Goal: Transaction & Acquisition: Register for event/course

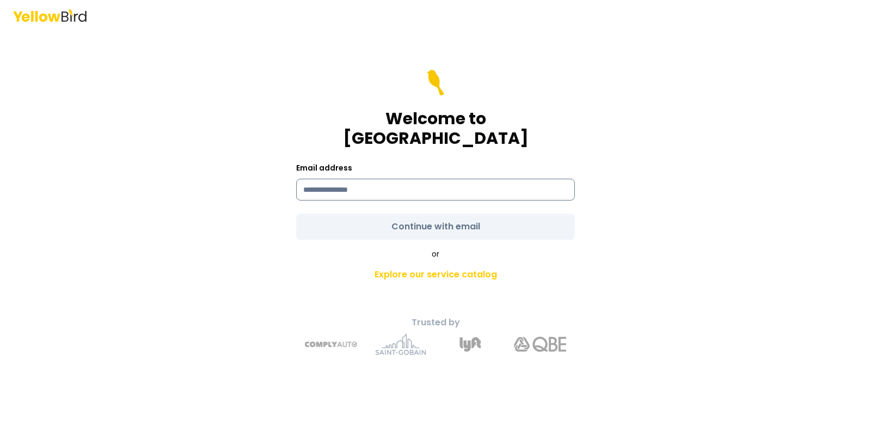
click at [421, 179] on input at bounding box center [435, 190] width 279 height 22
click at [387, 182] on input "*" at bounding box center [435, 190] width 279 height 22
type input "**********"
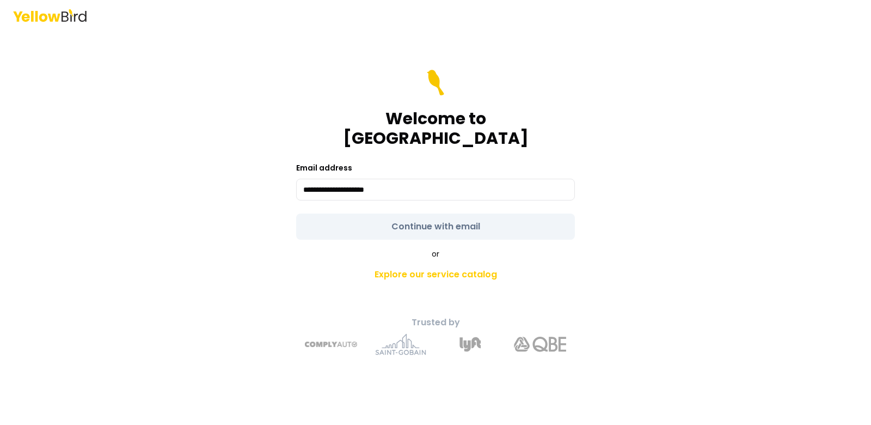
click at [698, 200] on div "**********" at bounding box center [435, 212] width 871 height 425
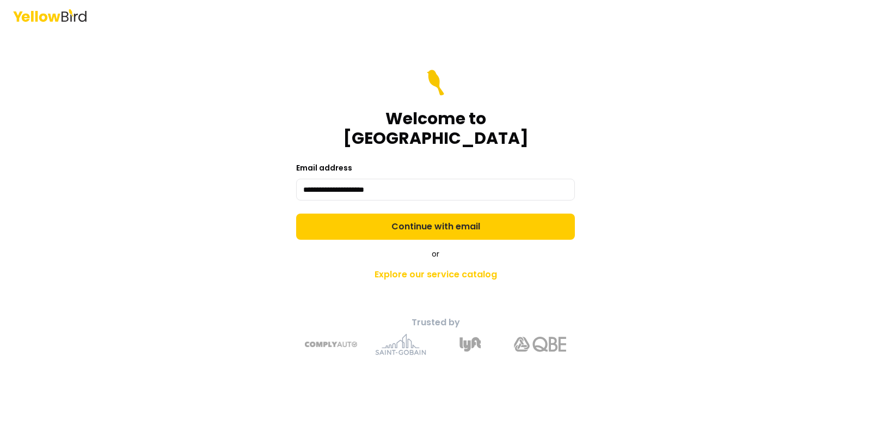
click at [417, 217] on button "Continue with email" at bounding box center [435, 226] width 279 height 26
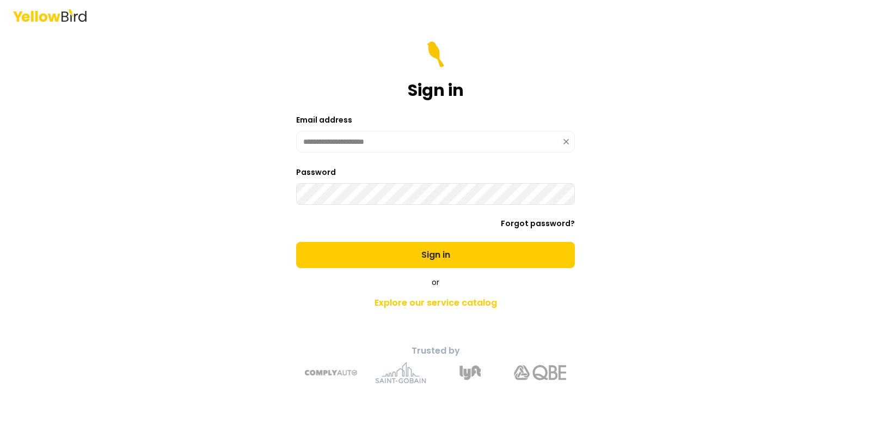
click at [296, 242] on button "Sign in" at bounding box center [435, 255] width 279 height 26
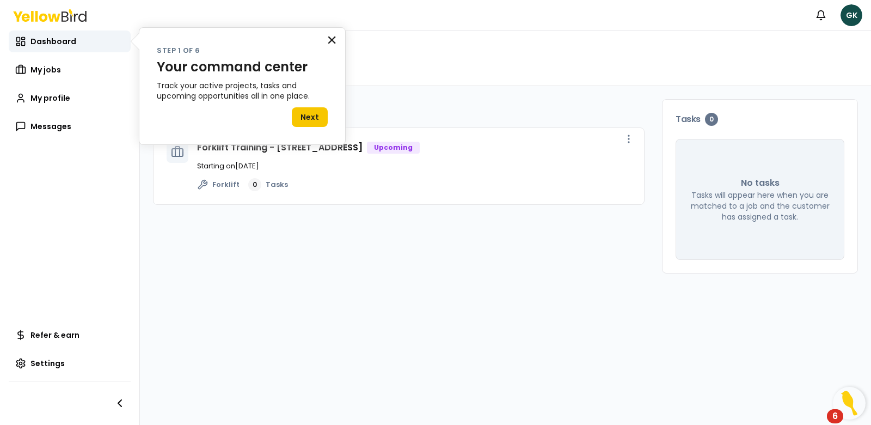
click at [334, 44] on button "×" at bounding box center [332, 39] width 10 height 17
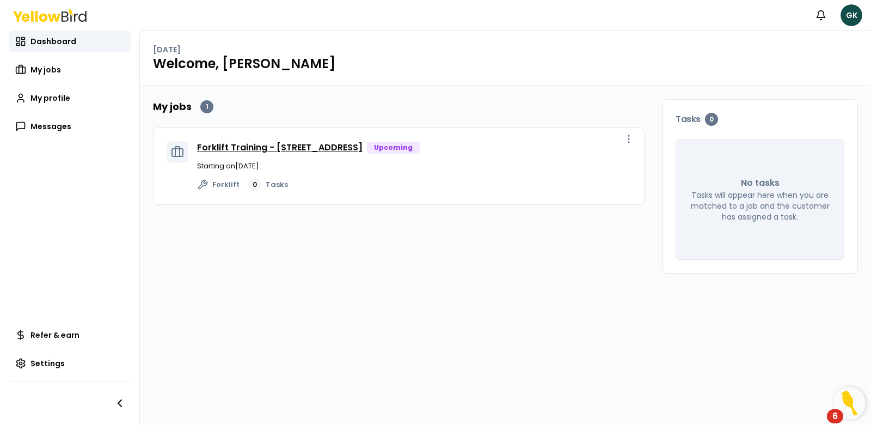
click at [336, 143] on link "Forklift Training - [STREET_ADDRESS]" at bounding box center [280, 147] width 166 height 13
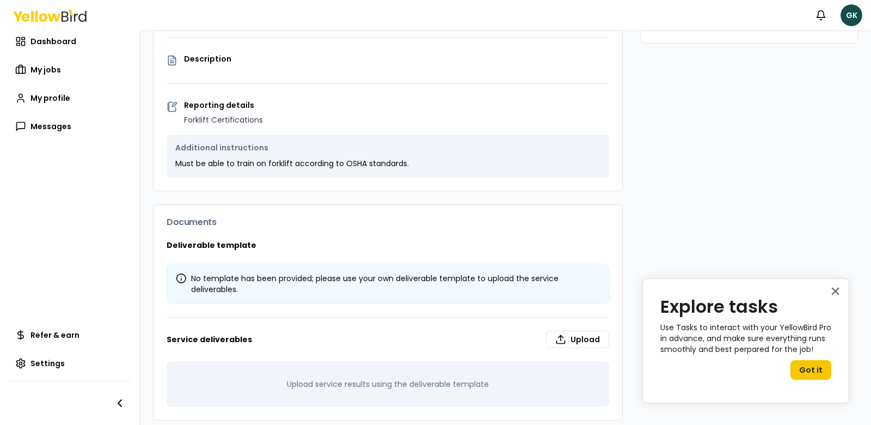
scroll to position [242, 0]
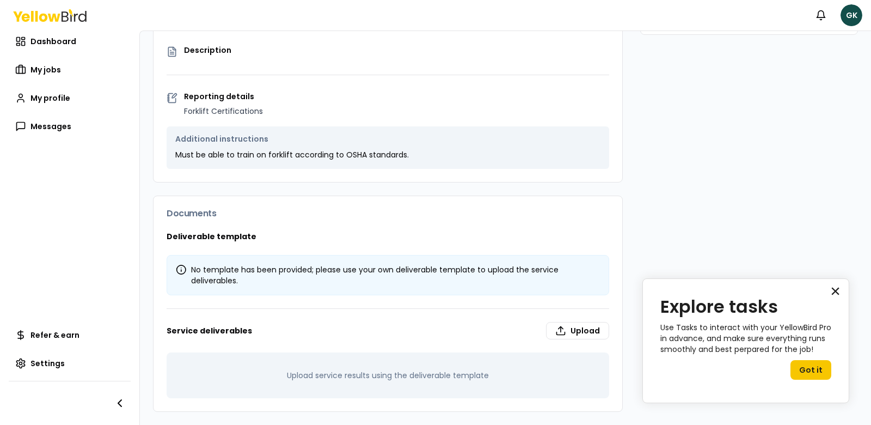
click at [840, 290] on button "×" at bounding box center [836, 290] width 10 height 17
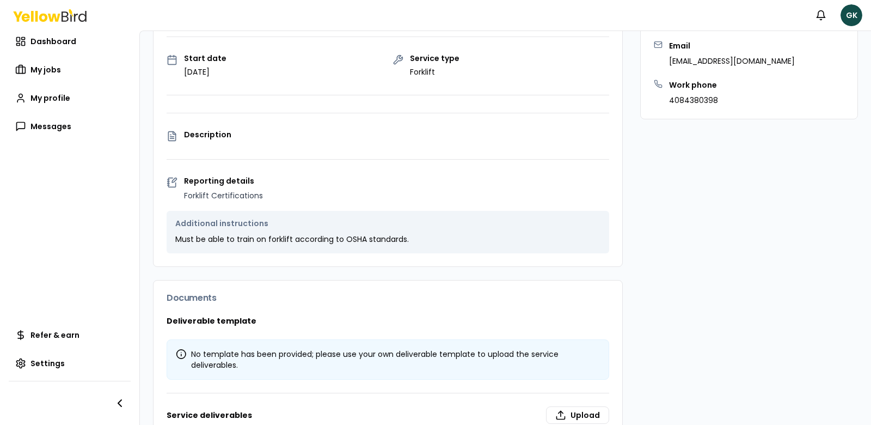
scroll to position [133, 0]
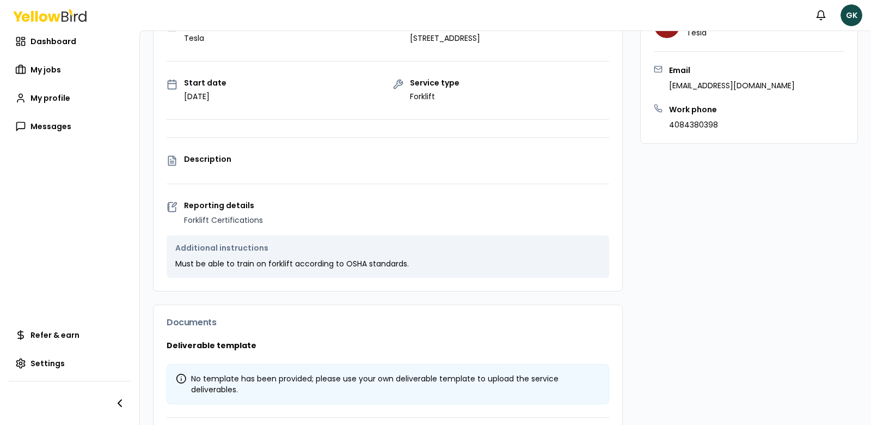
click at [212, 160] on p "Description" at bounding box center [396, 159] width 425 height 8
click at [173, 156] on icon at bounding box center [174, 157] width 3 height 3
click at [173, 161] on icon at bounding box center [172, 161] width 4 height 0
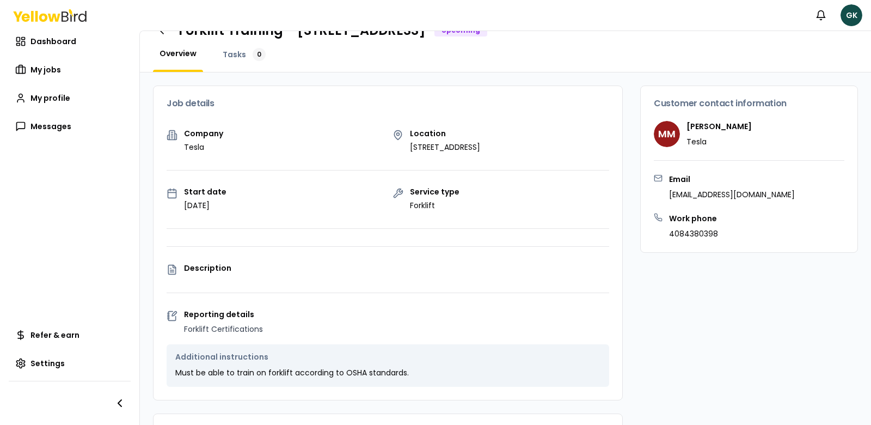
scroll to position [0, 0]
